Goal: Information Seeking & Learning: Learn about a topic

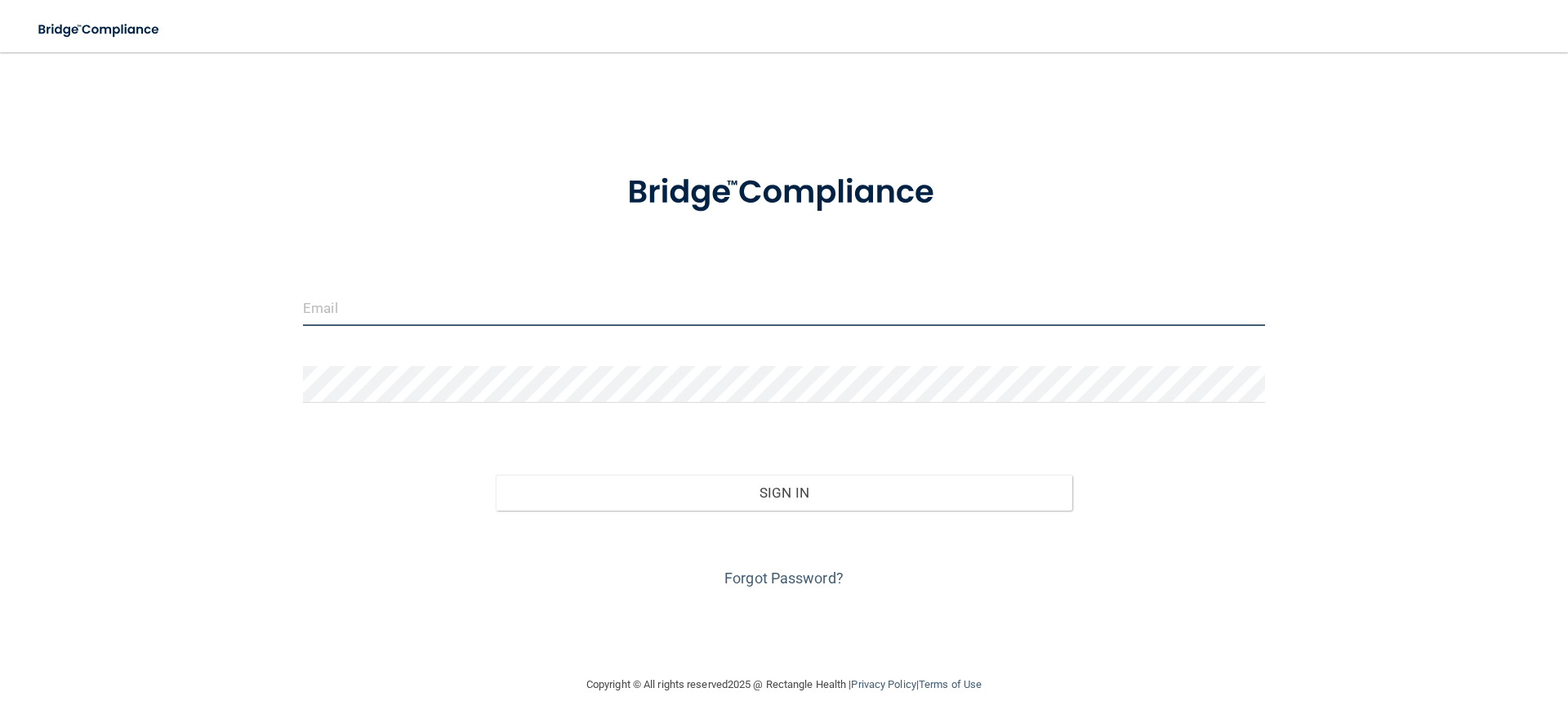
click at [404, 312] on input "email" at bounding box center [784, 308] width 962 height 37
type input "[EMAIL_ADDRESS][DOMAIN_NAME]"
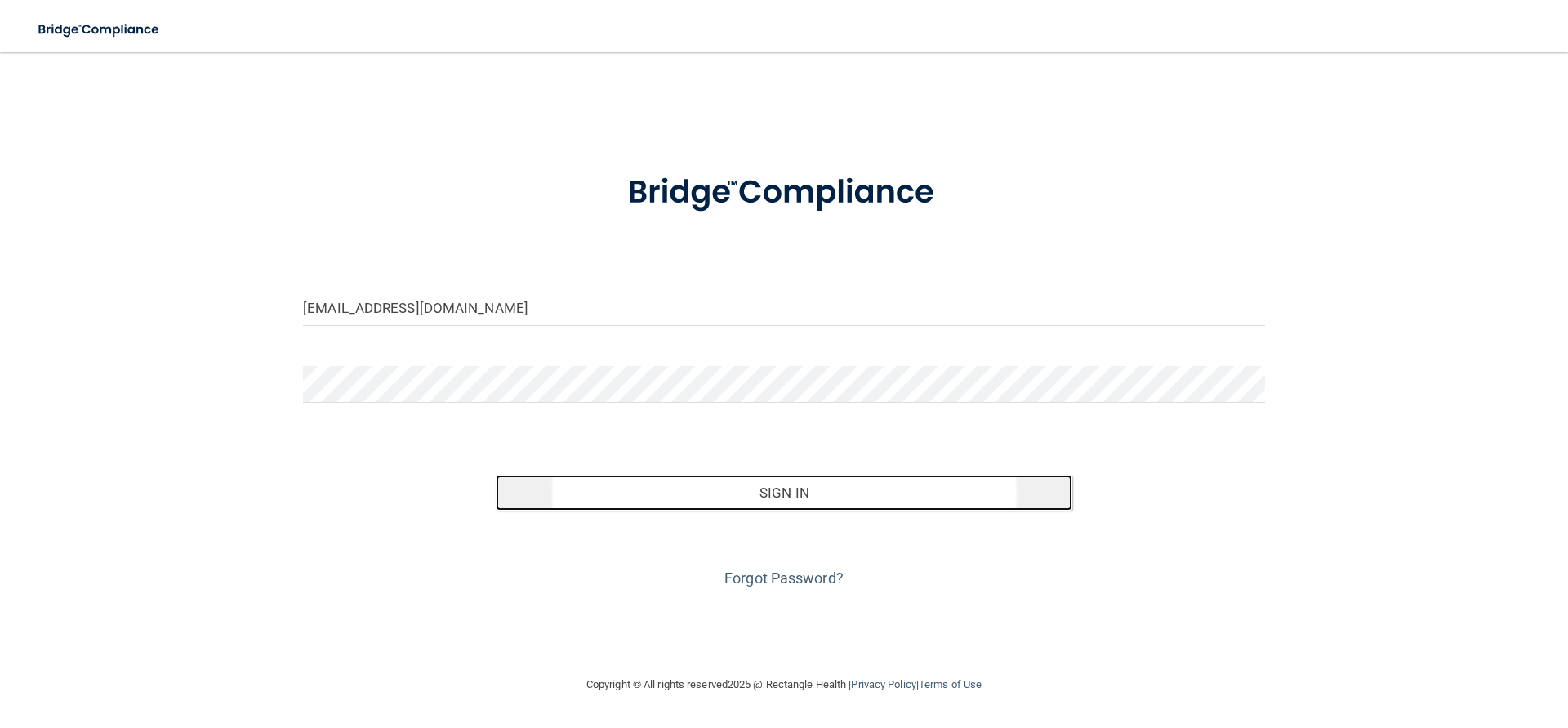
click at [750, 492] on button "Sign In" at bounding box center [784, 492] width 578 height 36
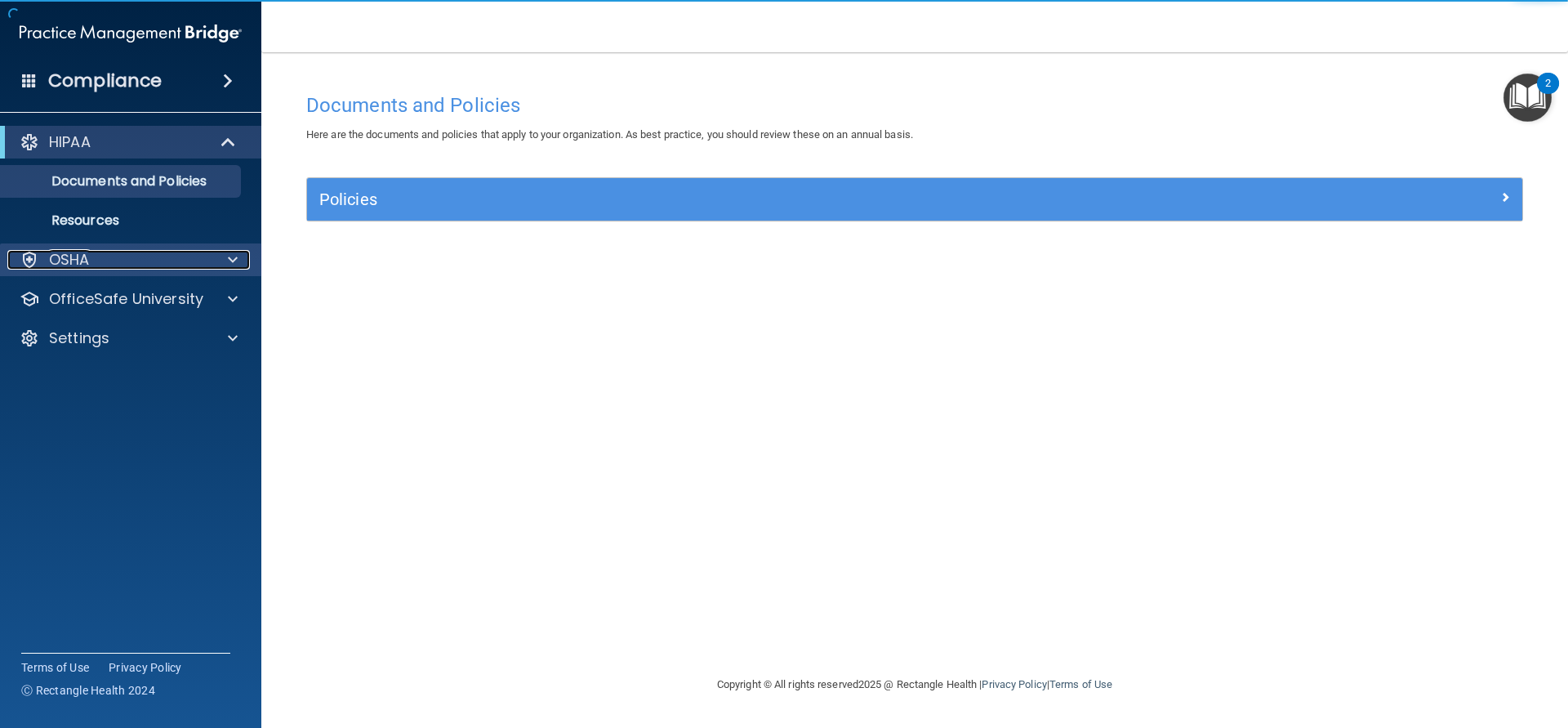
click at [211, 263] on div at bounding box center [230, 260] width 41 height 19
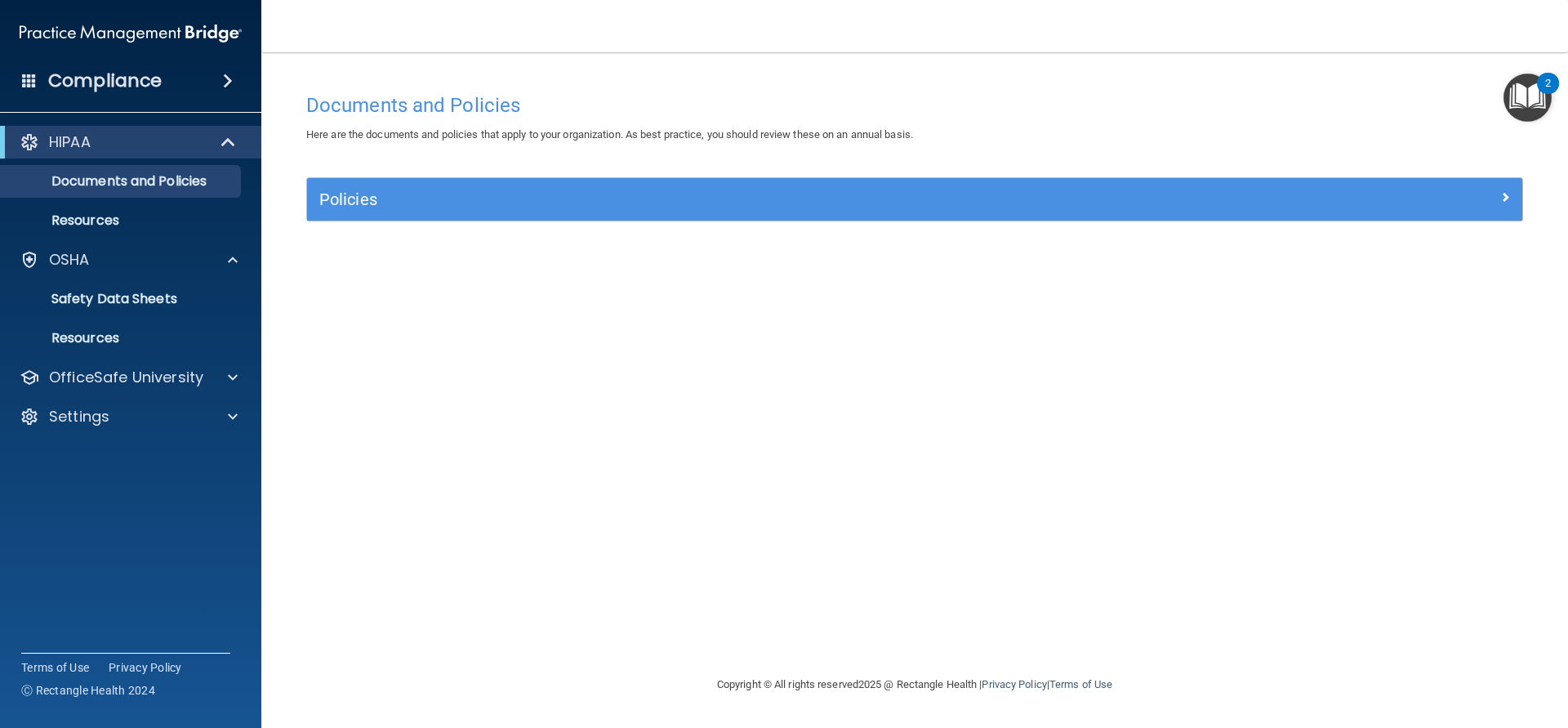
click at [1535, 88] on img "Open Resource Center, 2 new notifications" at bounding box center [1526, 96] width 48 height 48
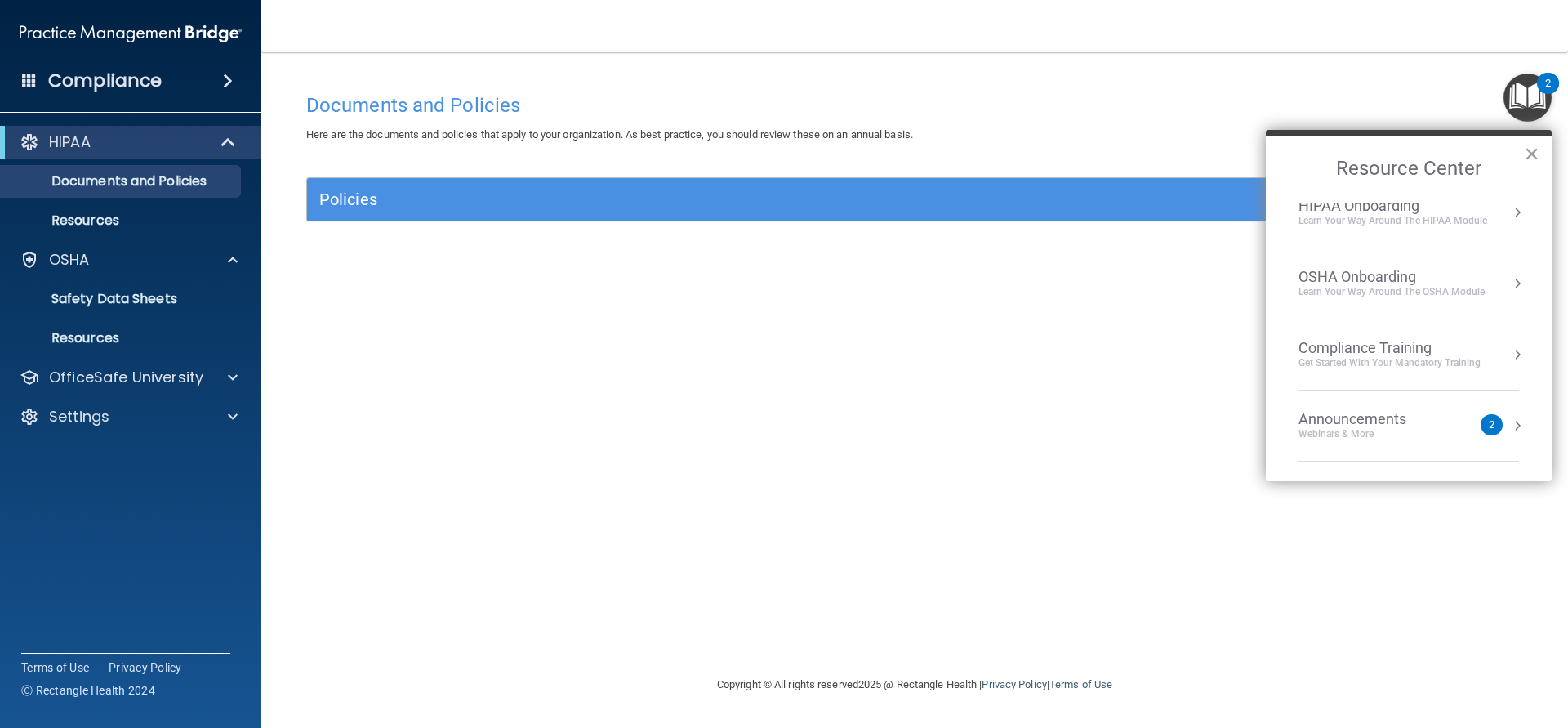
scroll to position [1, 0]
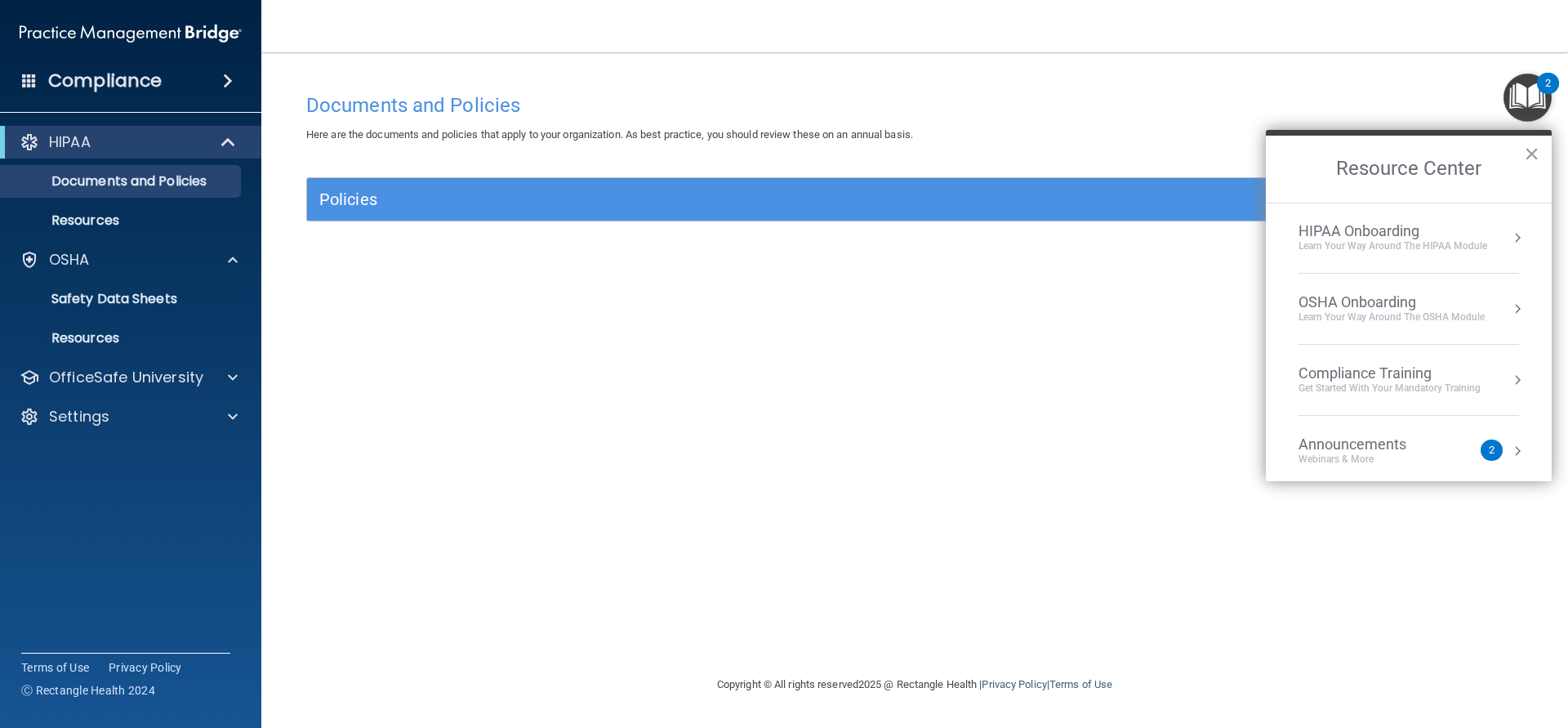
click at [1362, 396] on li "Compliance Training Get Started with your mandatory training" at bounding box center [1408, 380] width 220 height 71
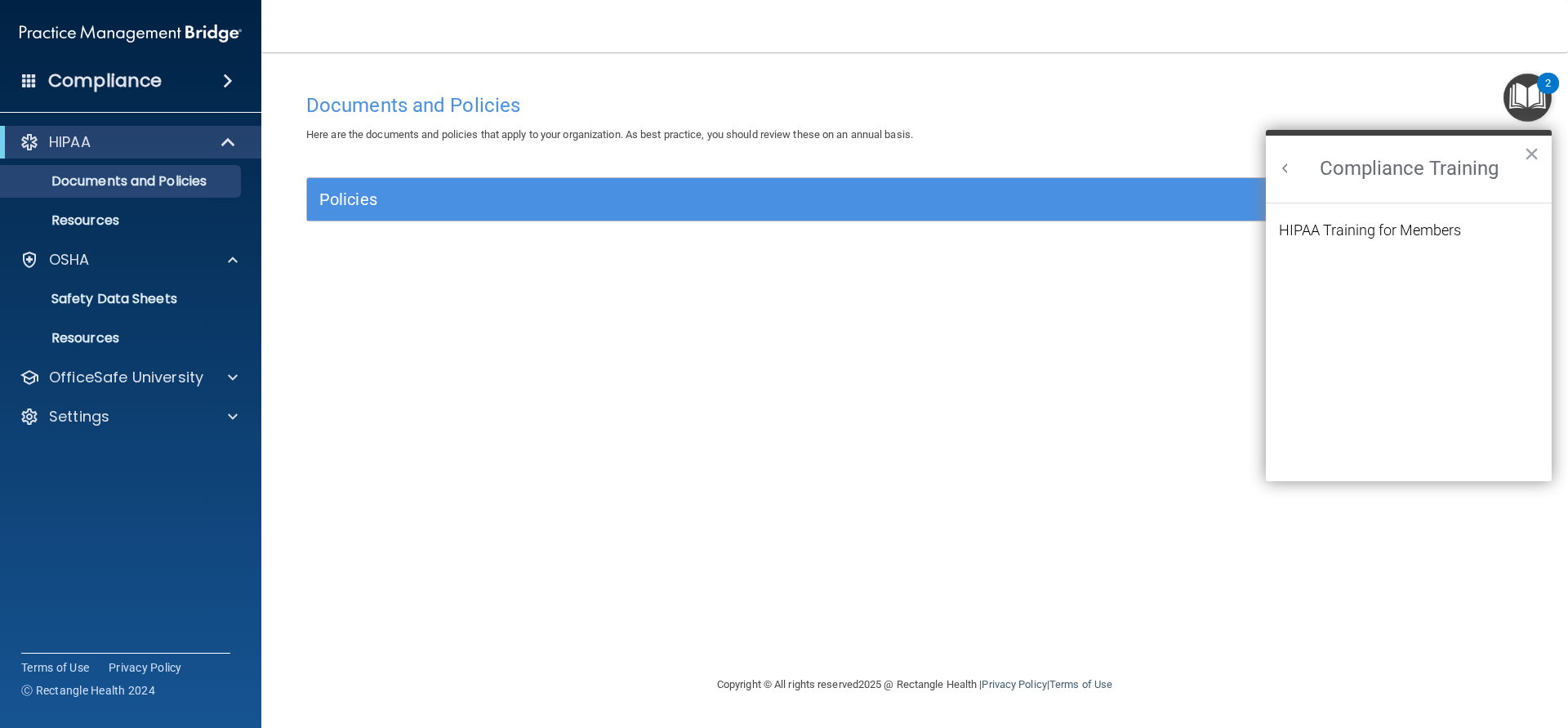
scroll to position [0, 0]
click at [1286, 170] on button "Back to Resource Center Home" at bounding box center [1285, 168] width 17 height 17
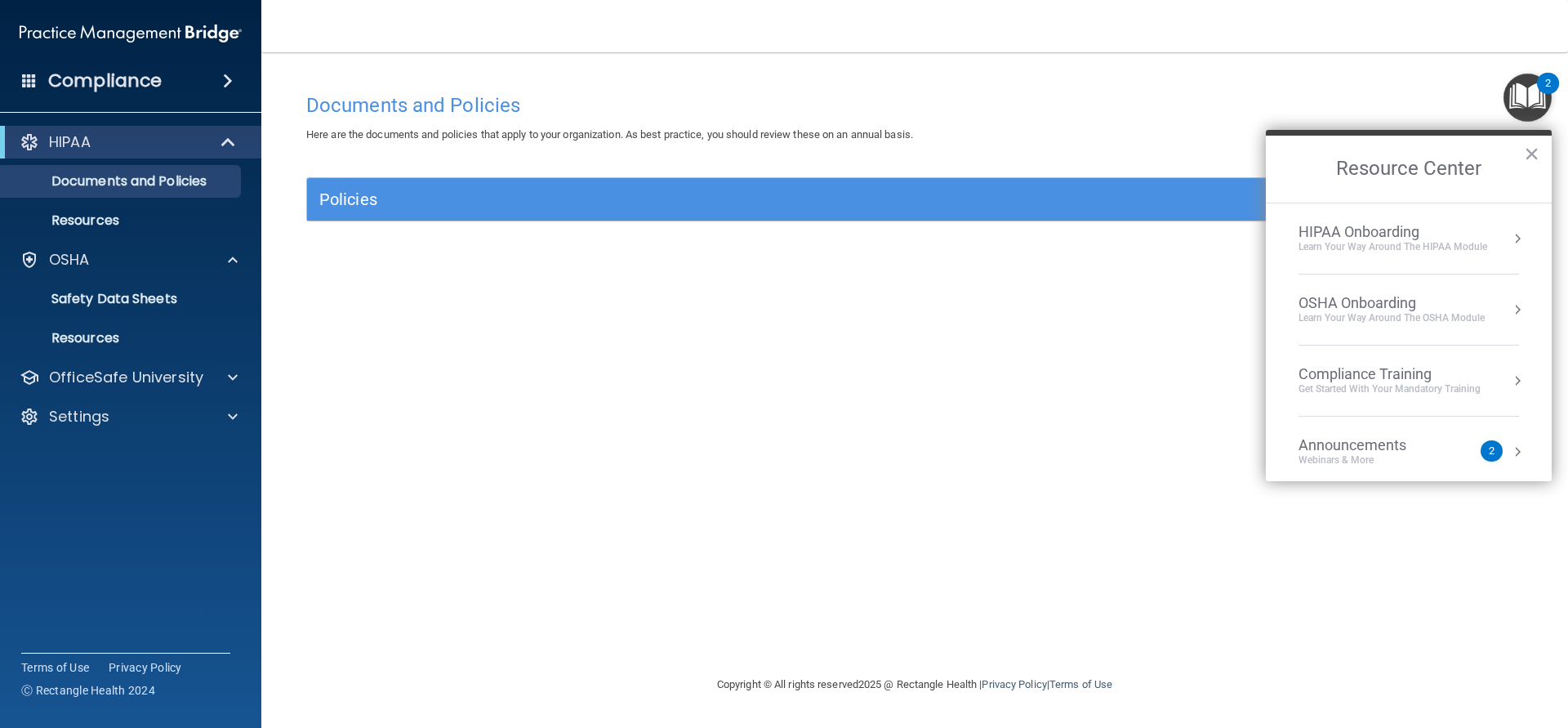
click at [1359, 305] on div "OSHA Onboarding" at bounding box center [1391, 303] width 186 height 18
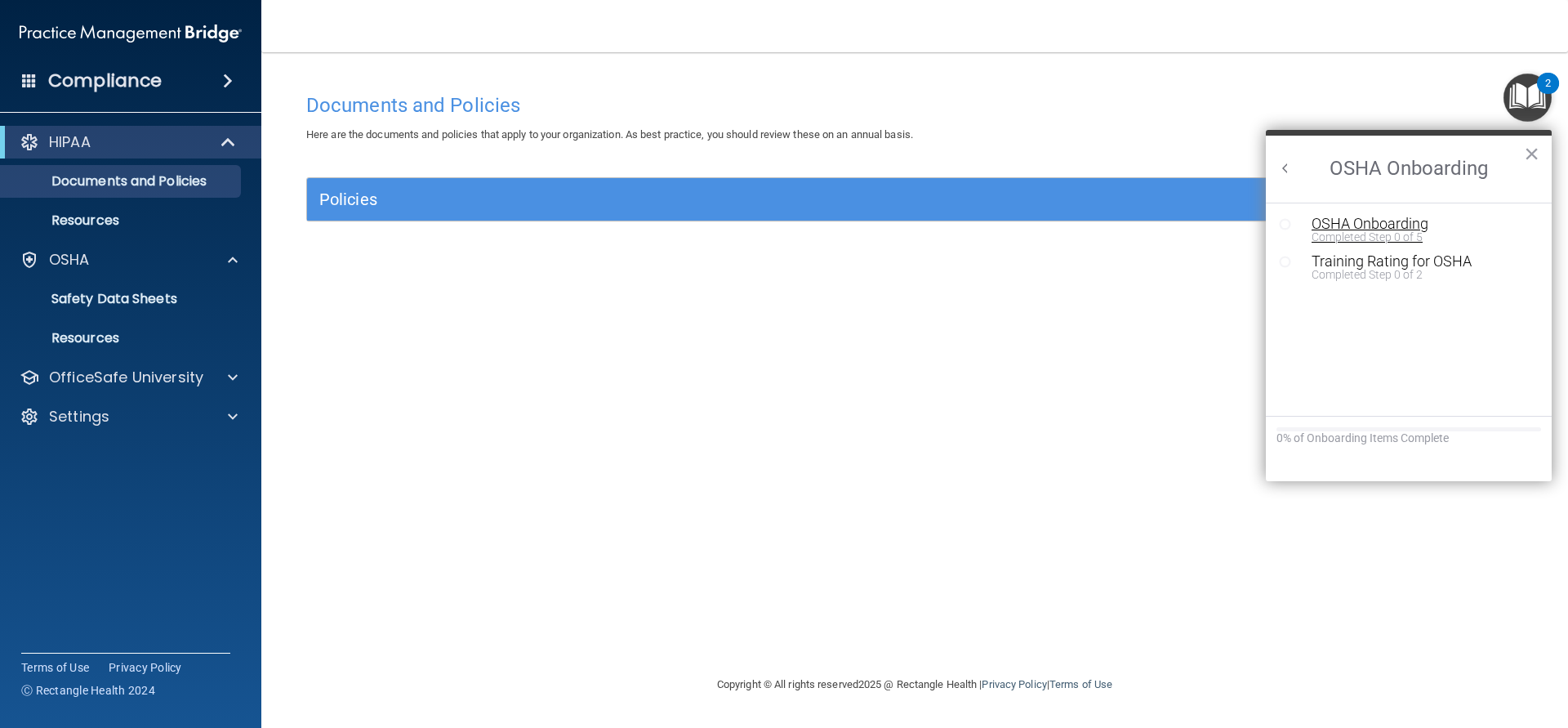
click at [1331, 229] on div "OSHA Onboarding" at bounding box center [1420, 223] width 219 height 15
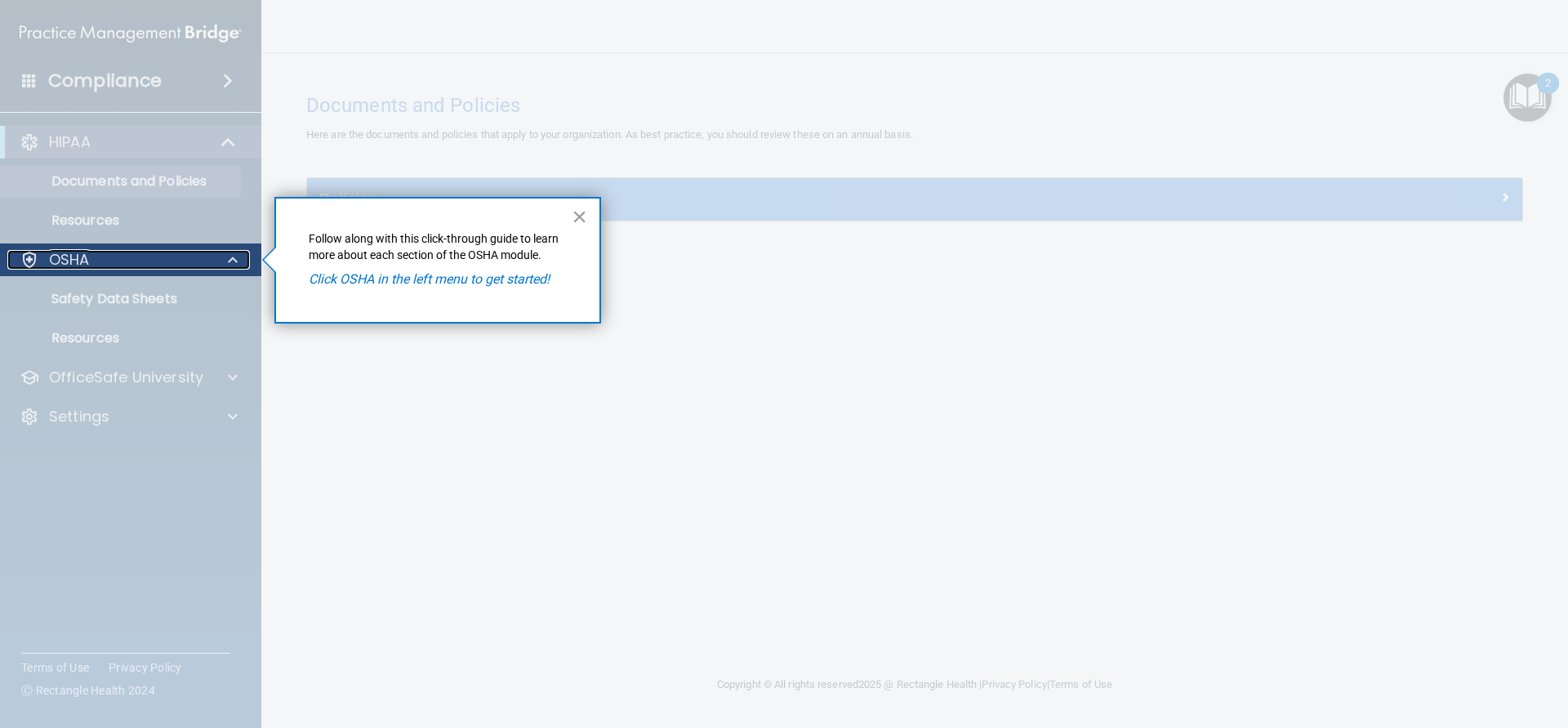
click at [204, 260] on div "OSHA" at bounding box center [109, 260] width 203 height 19
click at [161, 306] on div at bounding box center [131, 502] width 262 height 452
click at [579, 221] on button "×" at bounding box center [579, 216] width 16 height 26
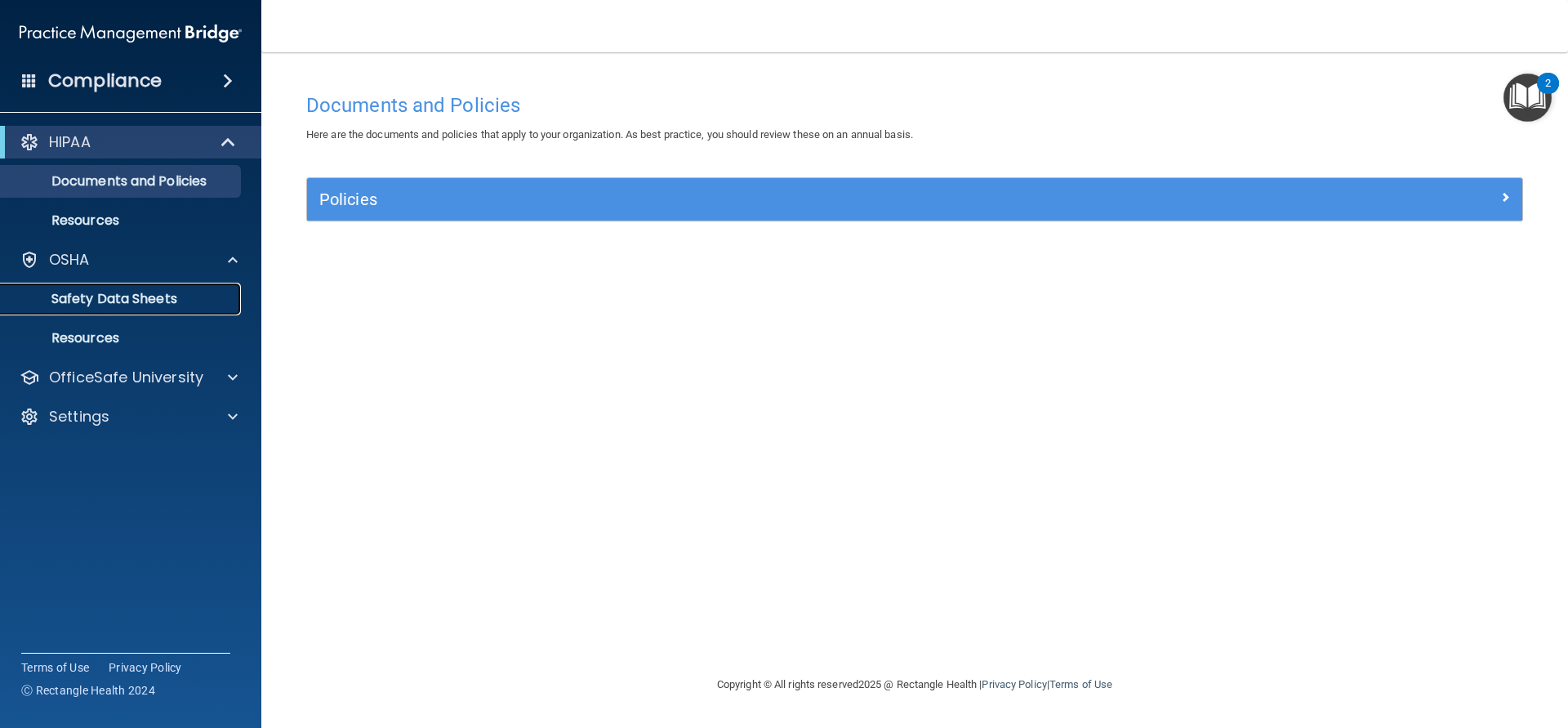
click at [124, 296] on p "Safety Data Sheets" at bounding box center [122, 298] width 223 height 17
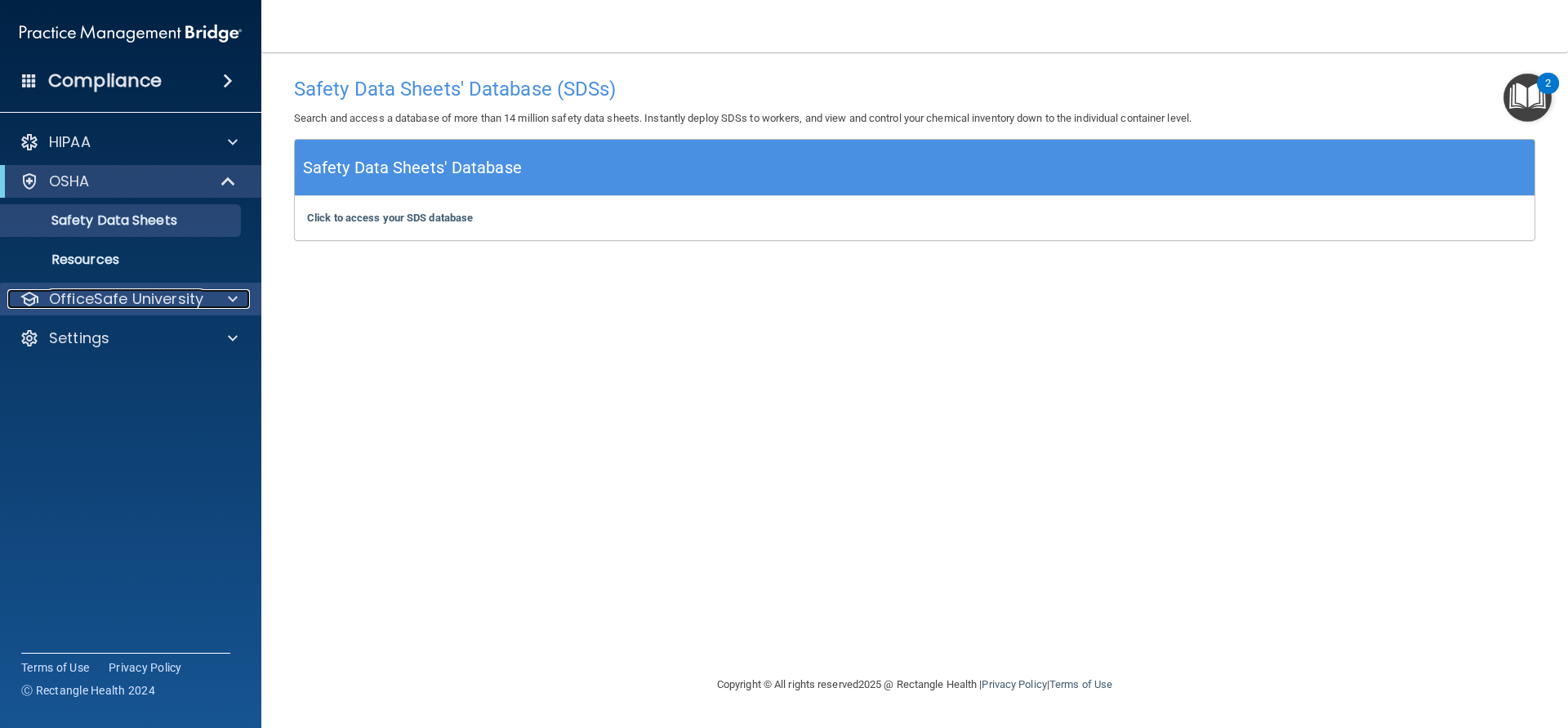
click at [171, 296] on p "OfficeSafe University" at bounding box center [126, 299] width 154 height 19
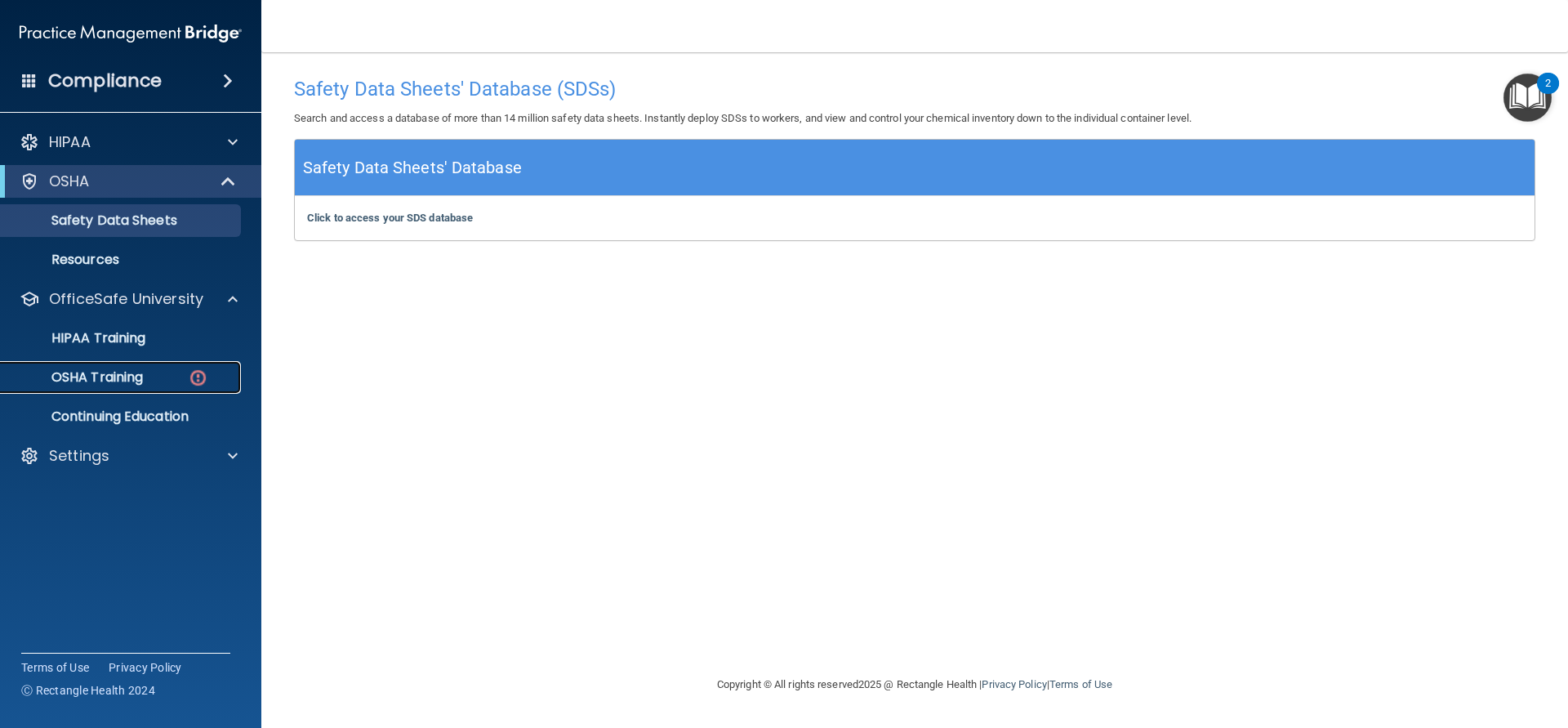
click at [147, 374] on div "OSHA Training" at bounding box center [122, 377] width 223 height 17
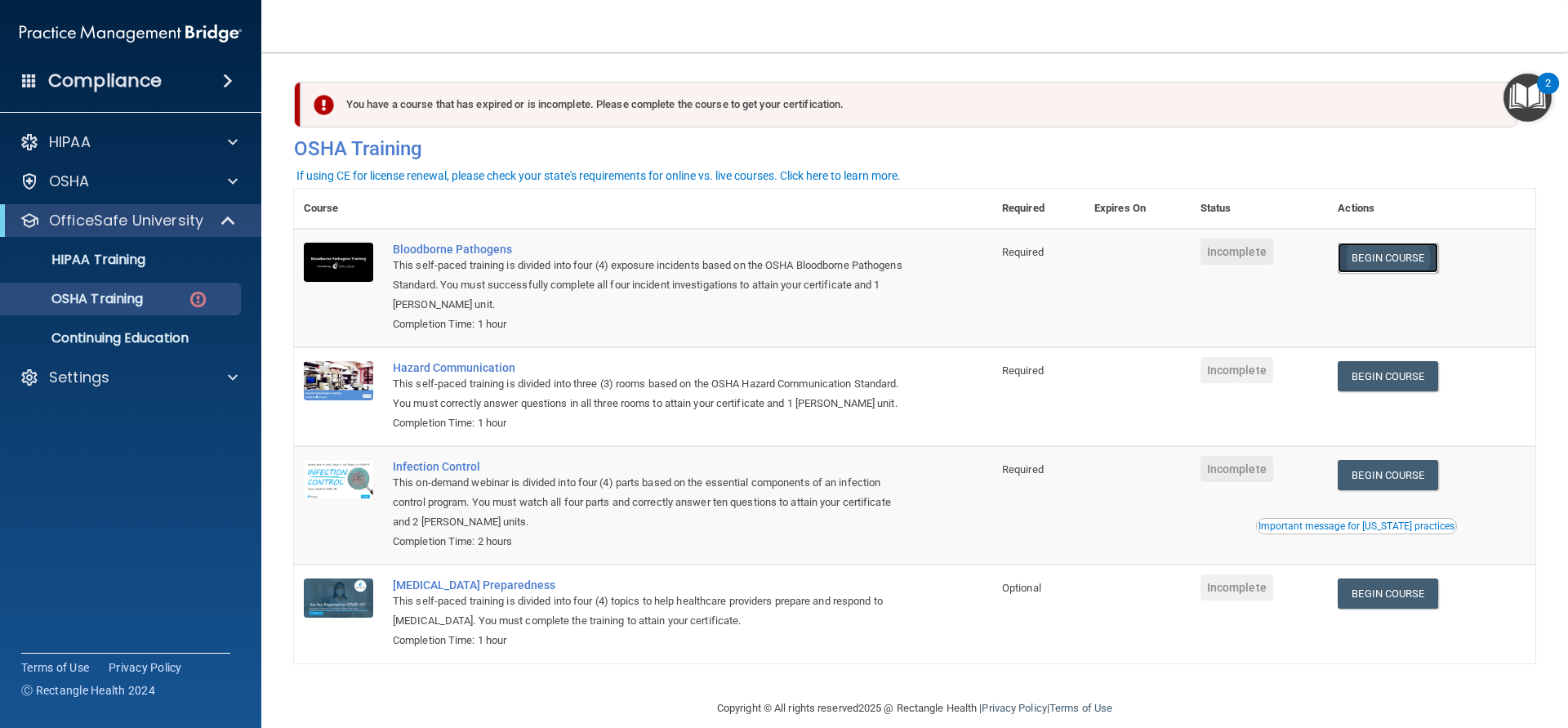
click at [1388, 261] on link "Begin Course" at bounding box center [1387, 257] width 99 height 30
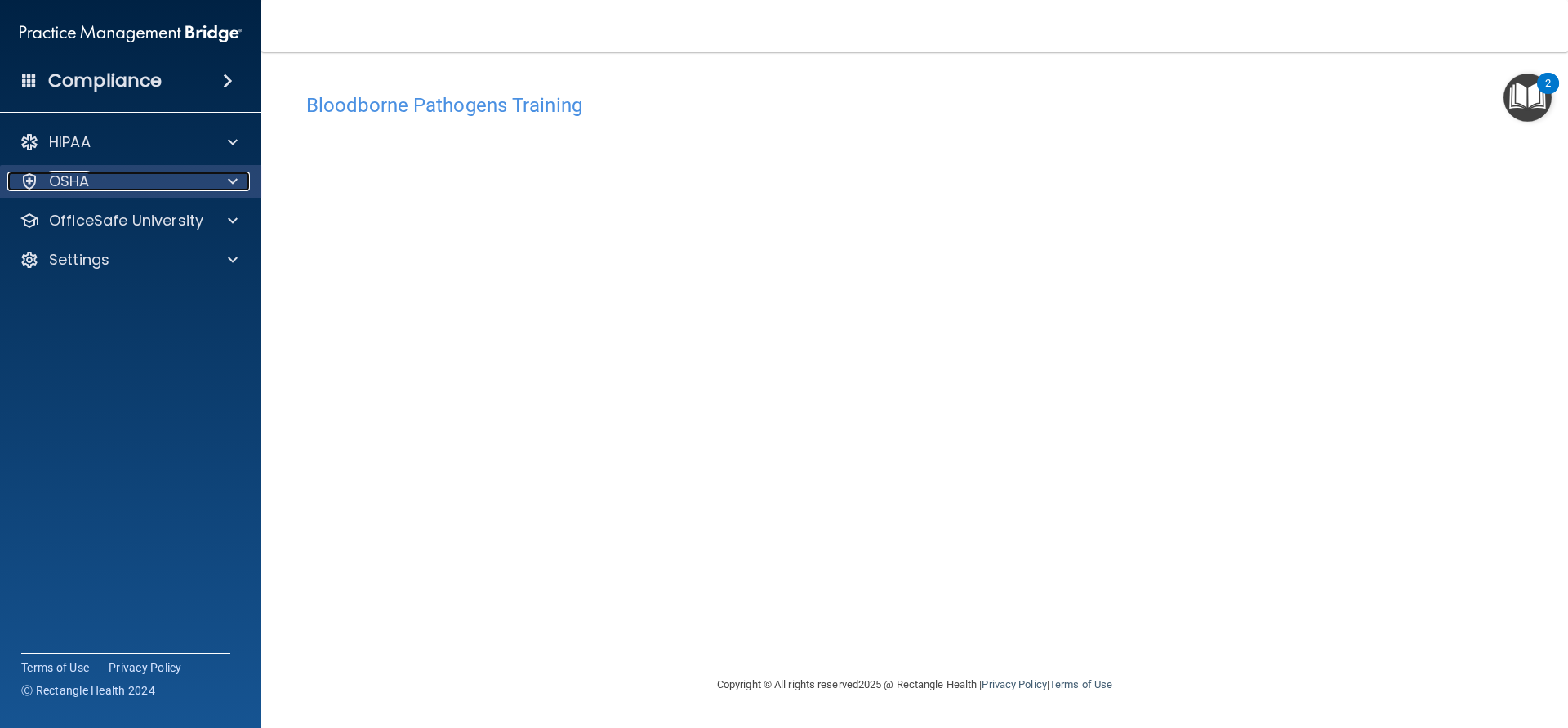
click at [220, 186] on div at bounding box center [230, 181] width 41 height 19
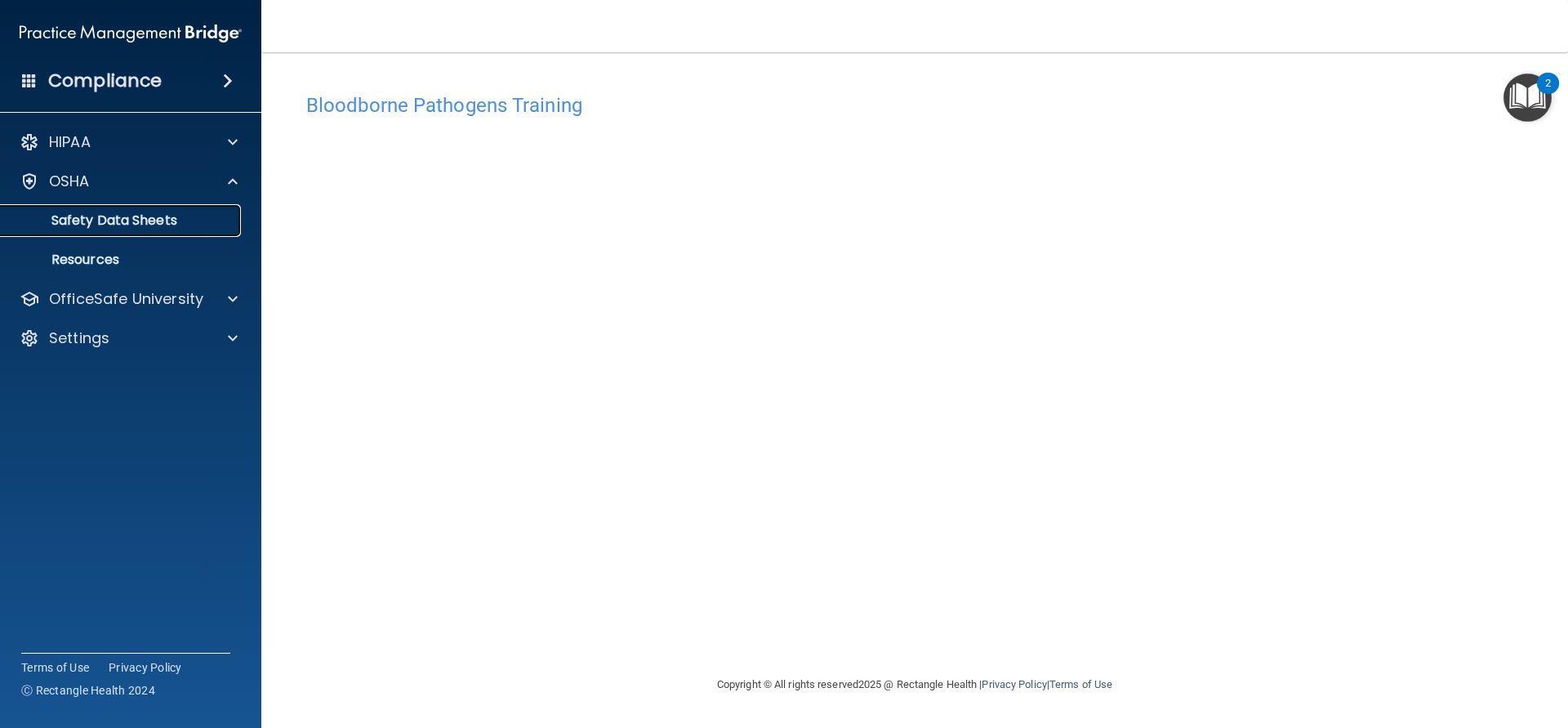
click at [185, 226] on p "Safety Data Sheets" at bounding box center [122, 220] width 223 height 17
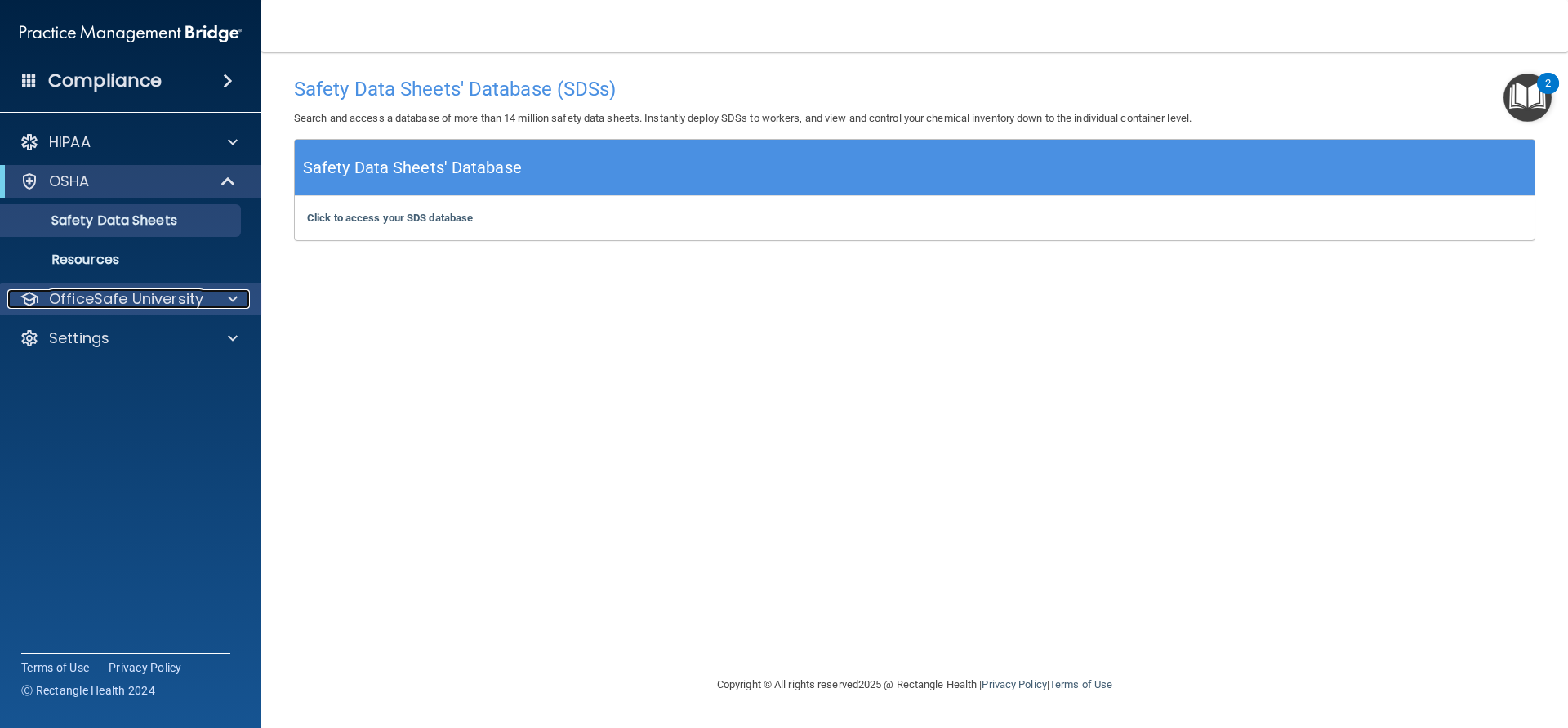
click at [163, 295] on p "OfficeSafe University" at bounding box center [126, 299] width 154 height 19
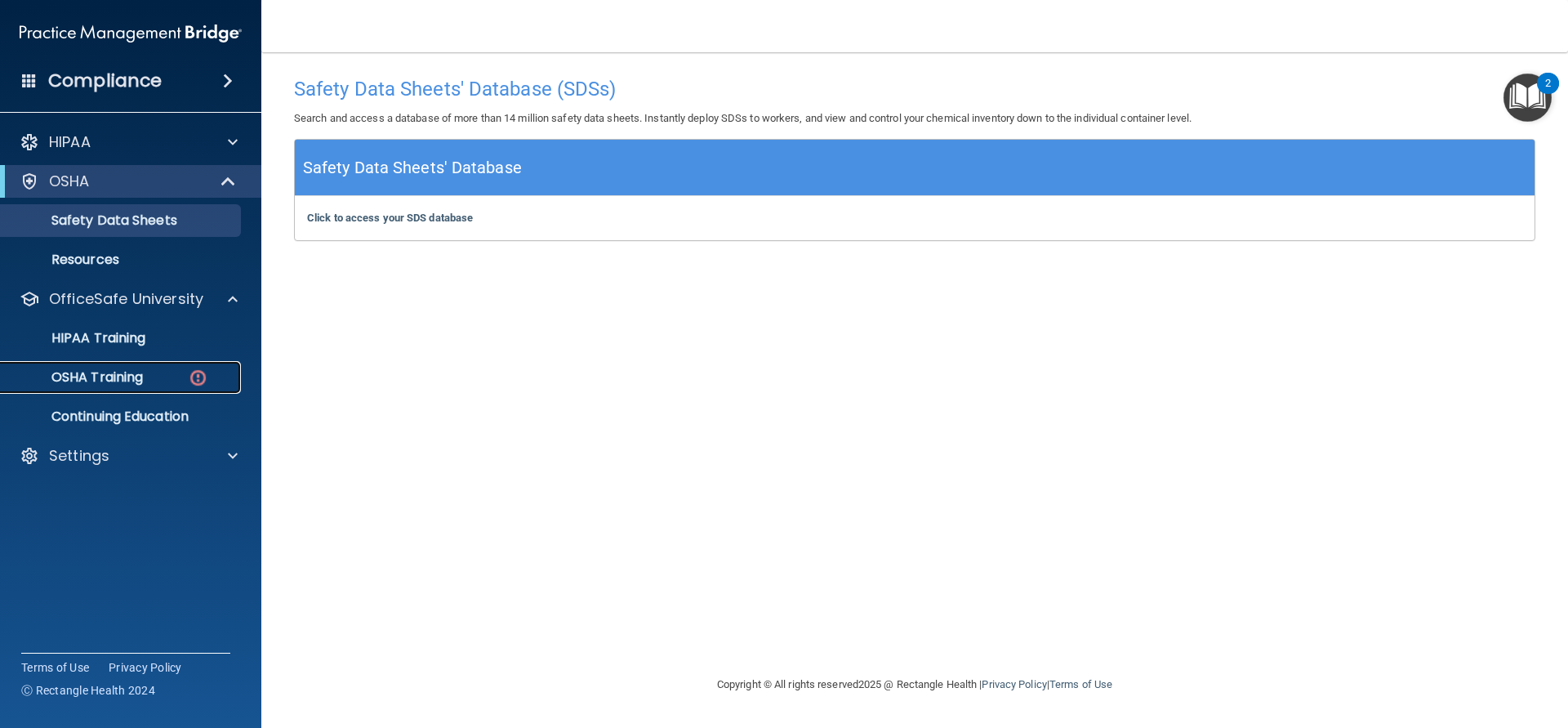
click at [124, 379] on p "OSHA Training" at bounding box center [77, 377] width 132 height 17
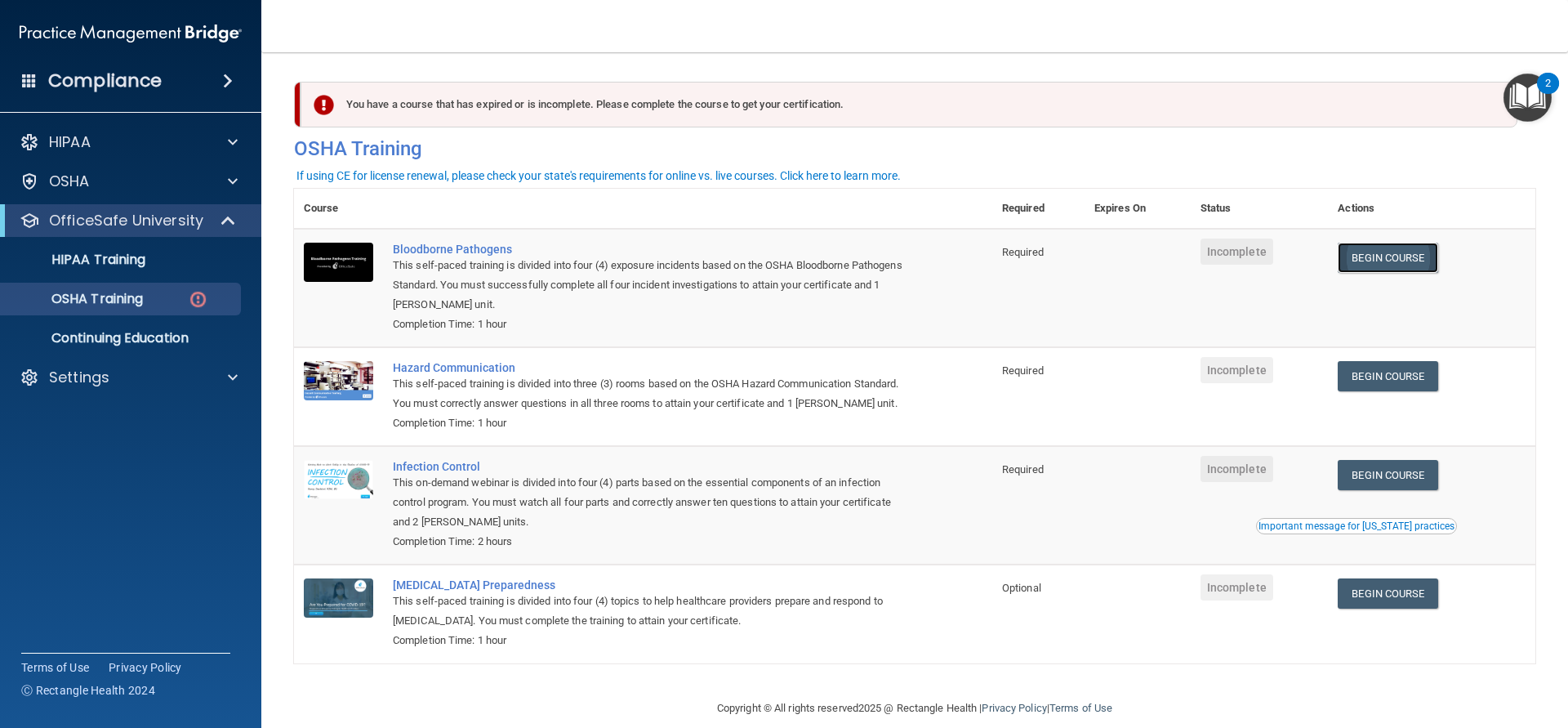
click at [1375, 261] on link "Begin Course" at bounding box center [1387, 257] width 99 height 30
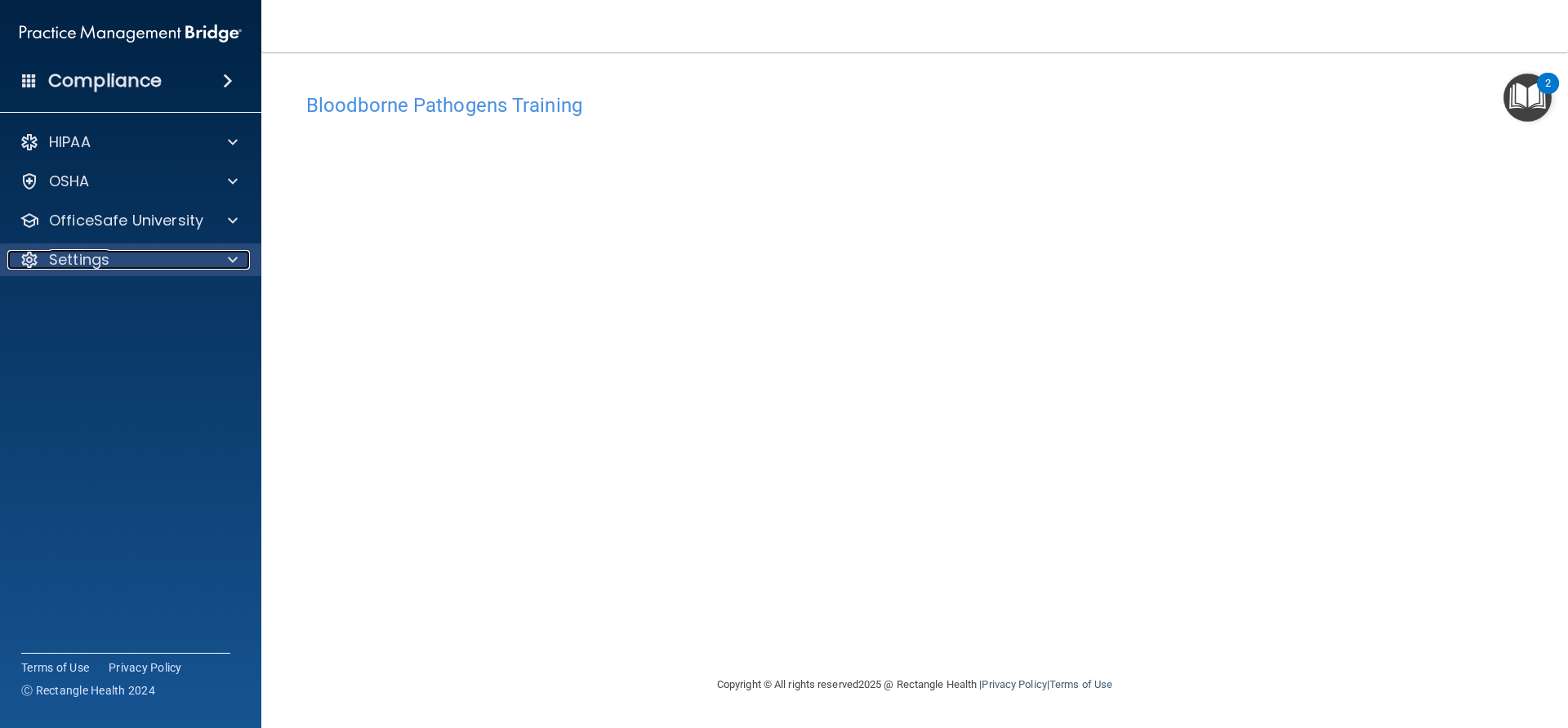
click at [235, 255] on span at bounding box center [233, 260] width 10 height 19
click at [103, 336] on p "Sign Out" at bounding box center [122, 338] width 223 height 17
